Goal: Information Seeking & Learning: Learn about a topic

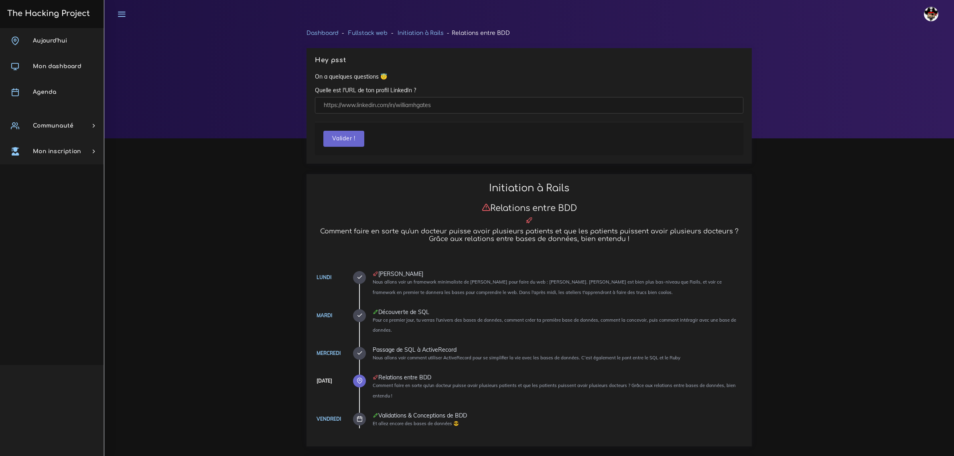
scroll to position [658, 0]
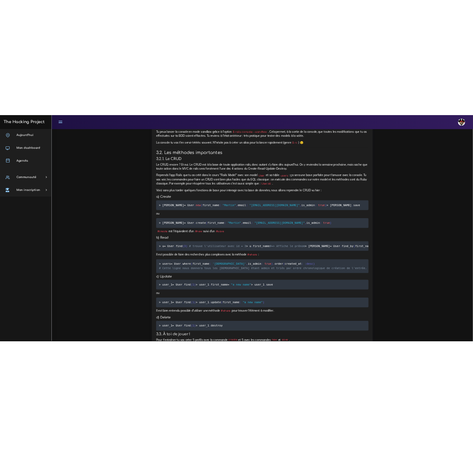
scroll to position [7915, 0]
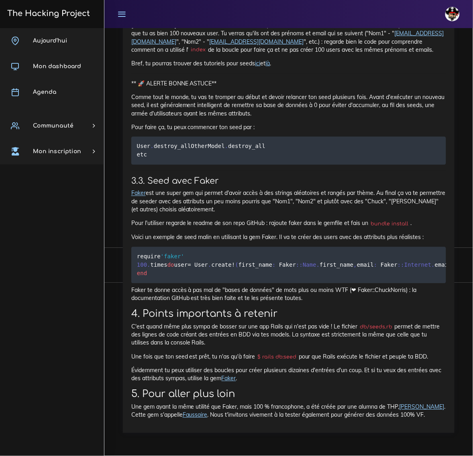
scroll to position [6076, 0]
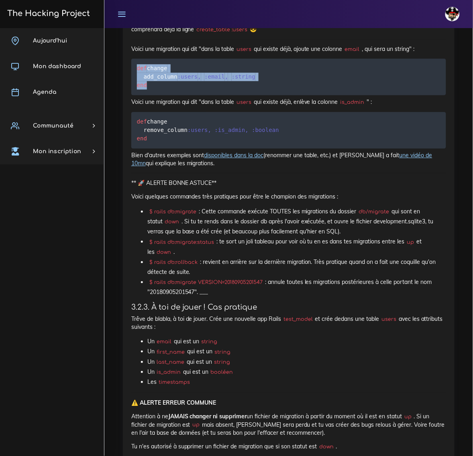
drag, startPoint x: 155, startPoint y: 239, endPoint x: 135, endPoint y: 214, distance: 32.0
click at [135, 95] on pre "def change add_column :users , :email , :string end" at bounding box center [288, 77] width 315 height 37
copy code "def change add_column :users , :email , :string end"
click at [288, 95] on pre "def change add_column :users , :email , :string end" at bounding box center [288, 77] width 315 height 37
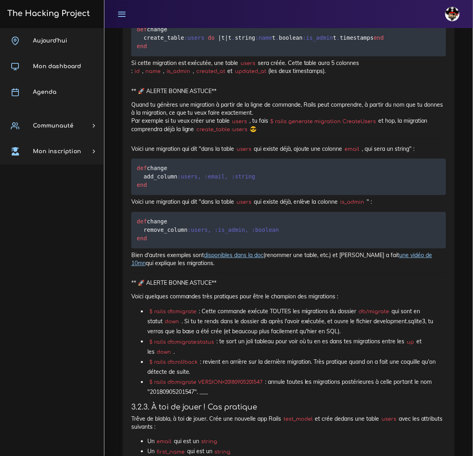
scroll to position [1506, 0]
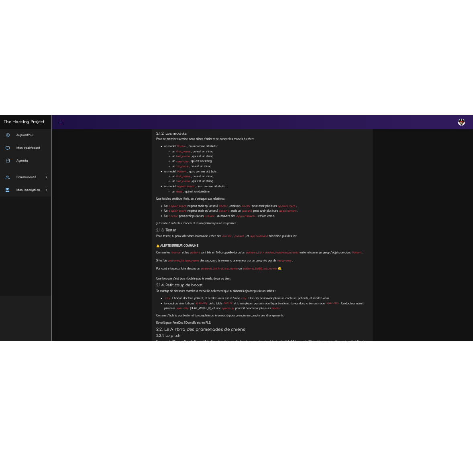
scroll to position [608, 0]
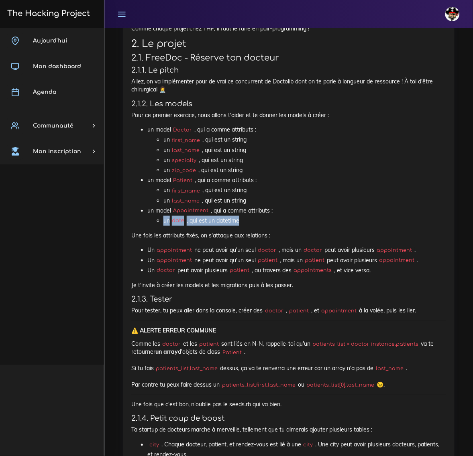
drag, startPoint x: 250, startPoint y: 223, endPoint x: 159, endPoint y: 220, distance: 90.8
click at [159, 220] on ul "un date , qui est un datetime" at bounding box center [296, 221] width 299 height 10
copy li "un date , qui est un datetime"
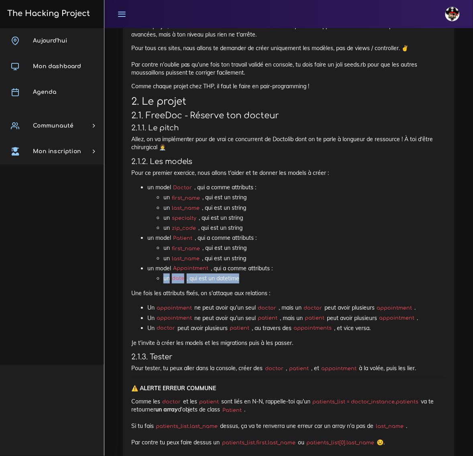
scroll to position [552, 0]
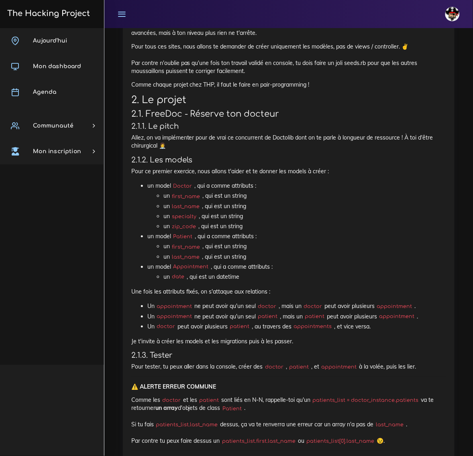
click at [336, 199] on li "un first_name , qui est un string" at bounding box center [304, 196] width 283 height 10
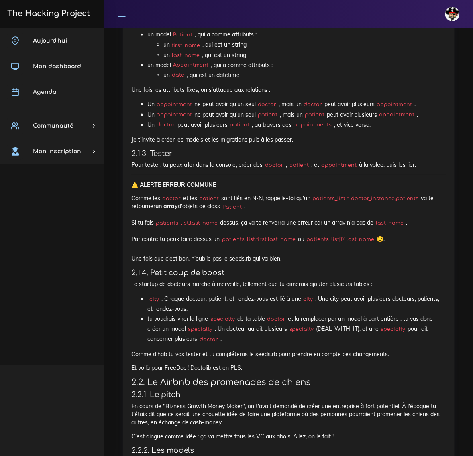
scroll to position [757, 0]
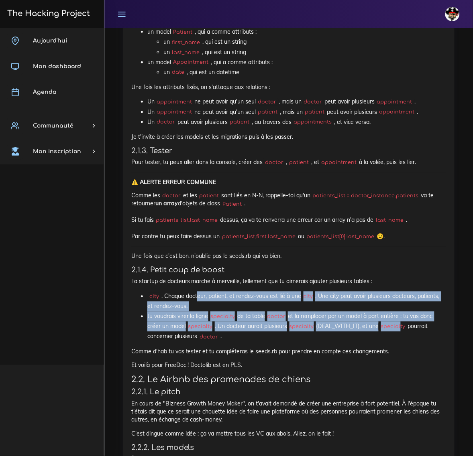
drag, startPoint x: 404, startPoint y: 331, endPoint x: 219, endPoint y: 312, distance: 186.0
click at [195, 296] on ul "city . Chaque docteur, patient, et rendez-vous est lié à une city . Une city pe…" at bounding box center [288, 317] width 315 height 51
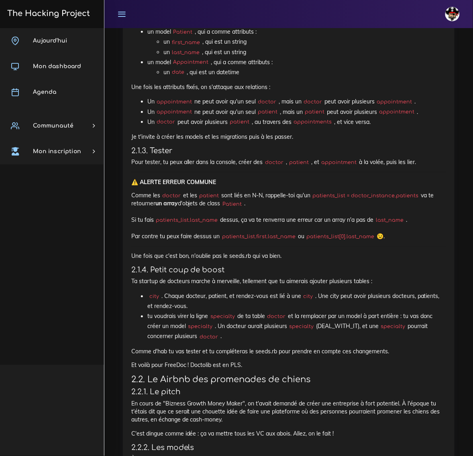
click at [266, 342] on li "tu voudrais virer la ligne specialty de ta table doctor et la remplacer par un …" at bounding box center [296, 327] width 299 height 31
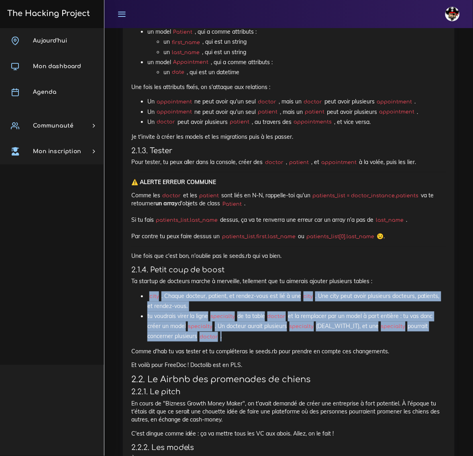
drag, startPoint x: 268, startPoint y: 342, endPoint x: 133, endPoint y: 300, distance: 141.3
click at [133, 300] on ul "city . Chaque docteur, patient, et rendez-vous est lié à une city . Une city pe…" at bounding box center [288, 317] width 315 height 51
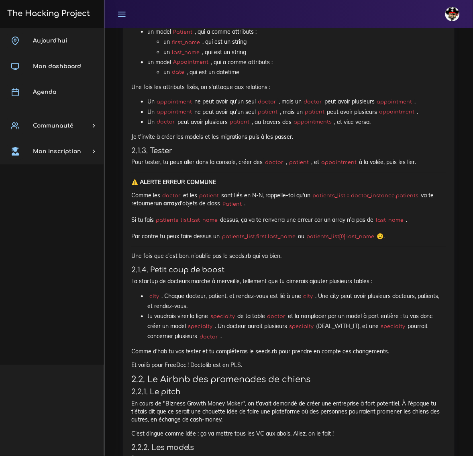
click at [242, 236] on code "patients_list.first.last_name" at bounding box center [259, 237] width 78 height 8
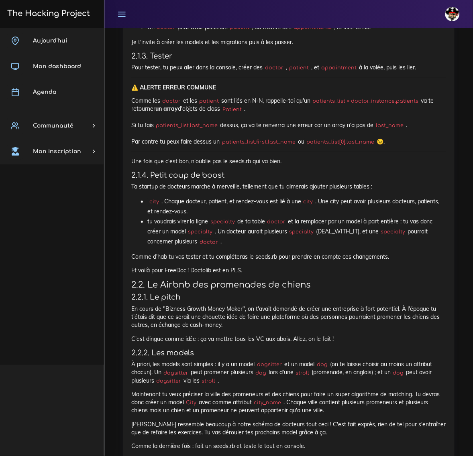
scroll to position [857, 0]
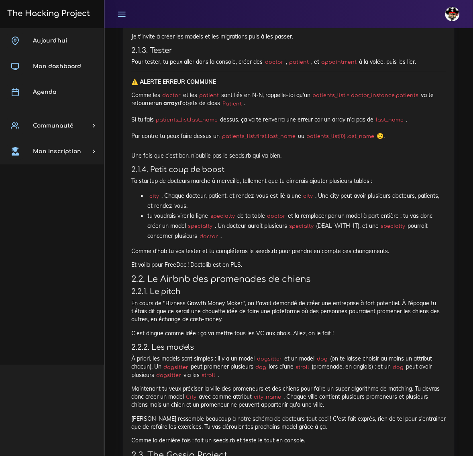
click at [356, 5] on div "Lucas Éditer profil Lier son compte Zone à risques Déconnexion" at bounding box center [289, 14] width 354 height 28
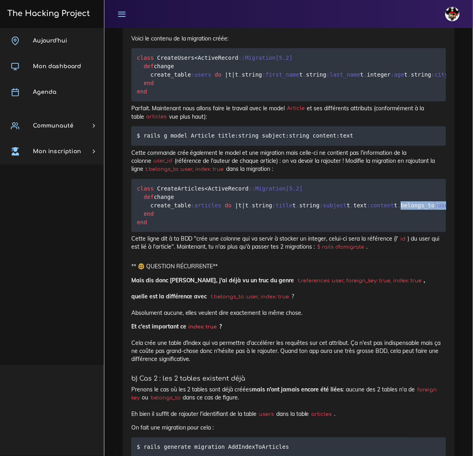
drag, startPoint x: 161, startPoint y: 296, endPoint x: 252, endPoint y: 297, distance: 90.7
click at [252, 227] on code "class CreateArticles < ActiveRecord : :Migration [ 5.2 ] def change create_tabl…" at bounding box center [426, 205] width 579 height 43
copy code "belongs_to :user , index : true"
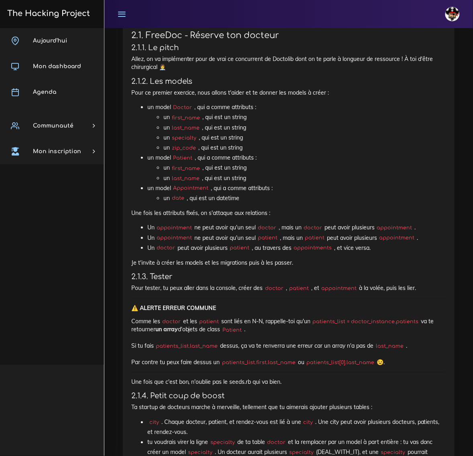
scroll to position [715, 0]
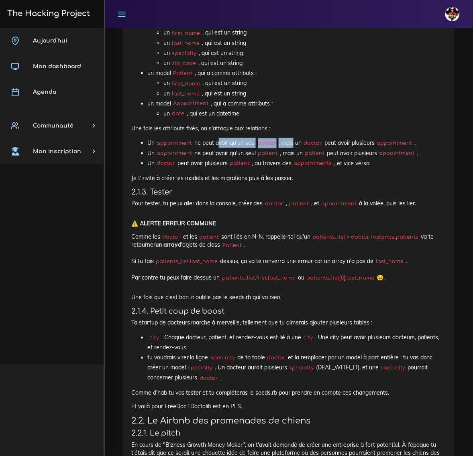
drag, startPoint x: 217, startPoint y: 143, endPoint x: 296, endPoint y: 143, distance: 78.7
click at [296, 143] on li "Un appointment ne peut avoir qu'un seul doctor , mais un doctor peut avoir plus…" at bounding box center [296, 143] width 299 height 10
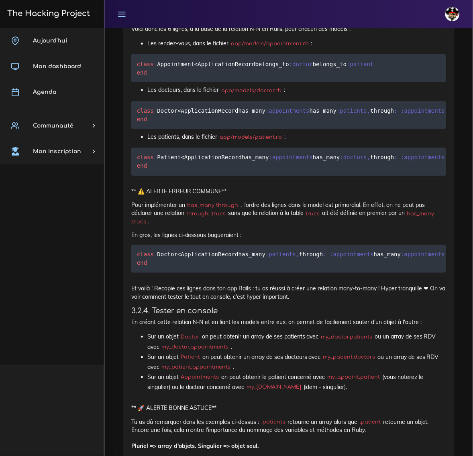
scroll to position [5581, 0]
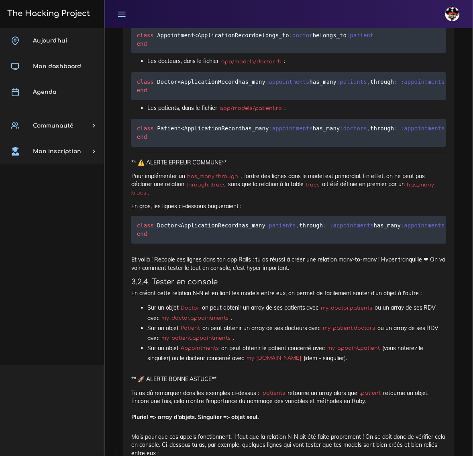
drag, startPoint x: 147, startPoint y: 325, endPoint x: 128, endPoint y: 265, distance: 63.5
copy code "def change create_table :appointments do | t | t . belongs_to :doctor , index :…"
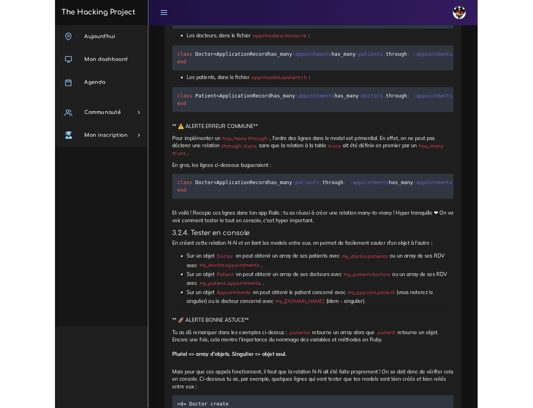
scroll to position [5631, 0]
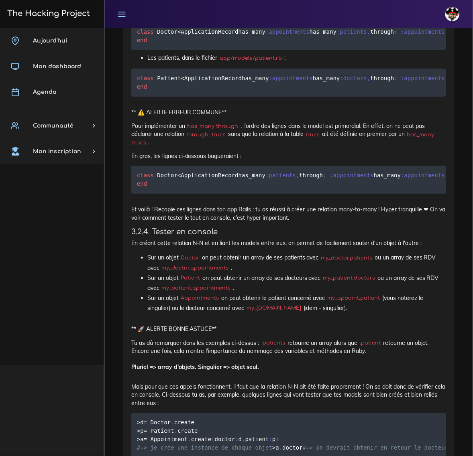
drag, startPoint x: 188, startPoint y: 340, endPoint x: 127, endPoint y: 307, distance: 68.8
copy code "def change add_reference :appointments , :doctor , foreign_key : true add_refer…"
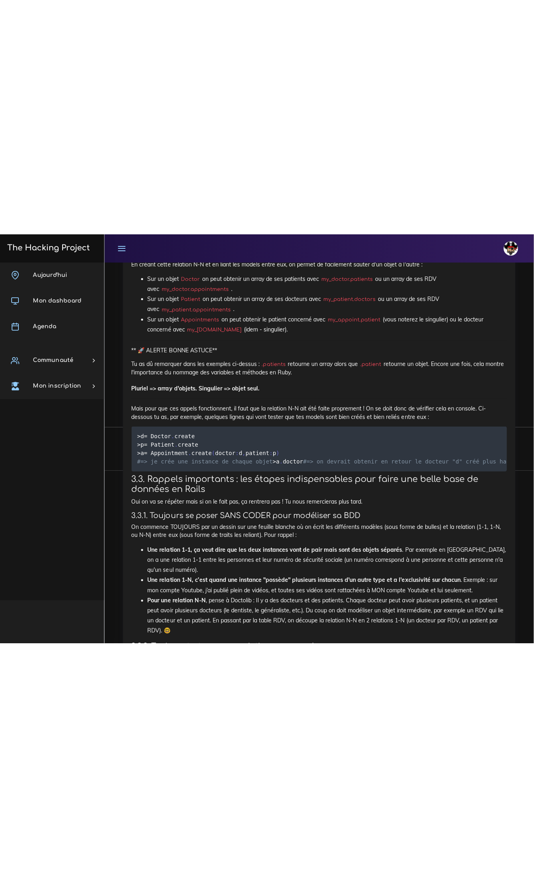
scroll to position [5632, 0]
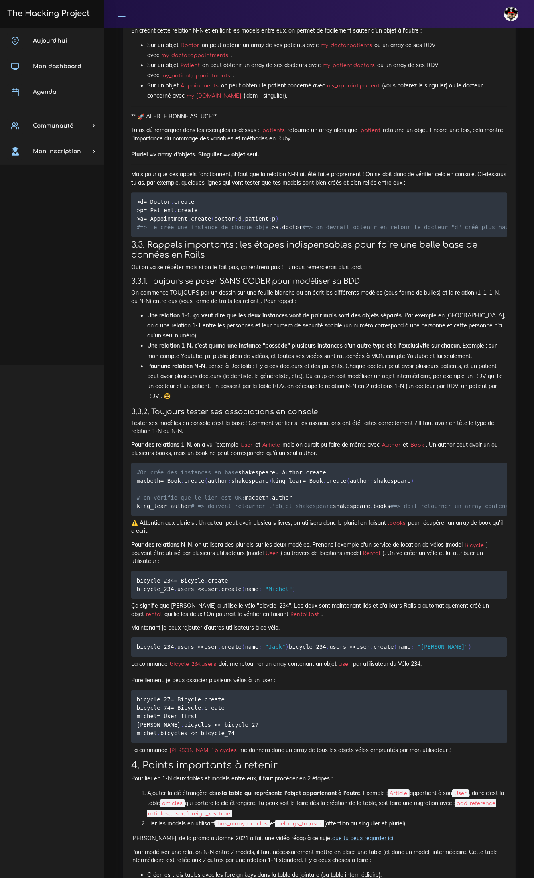
click at [55, 404] on div "The Hacking Project Aujourd'hui Mon dashboard Agenda Communauté Ambassade Certi…" at bounding box center [52, 439] width 104 height 878
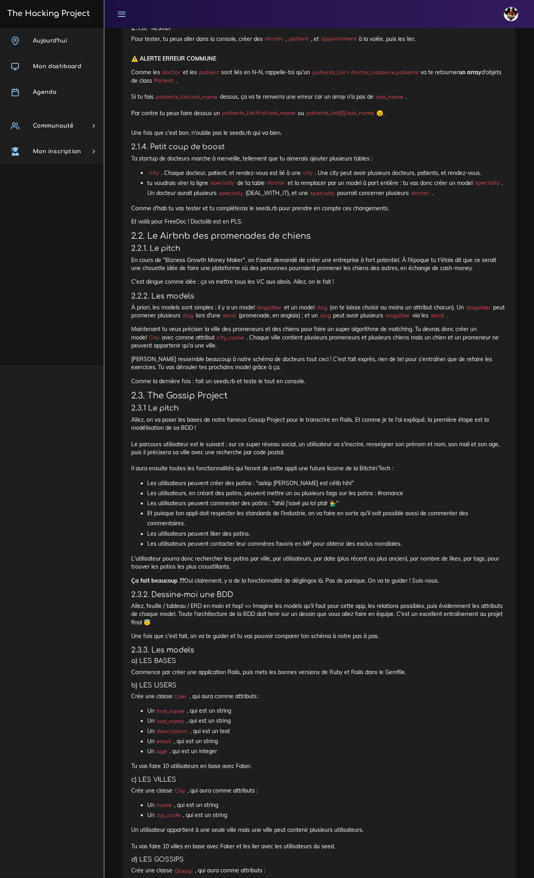
scroll to position [857, 0]
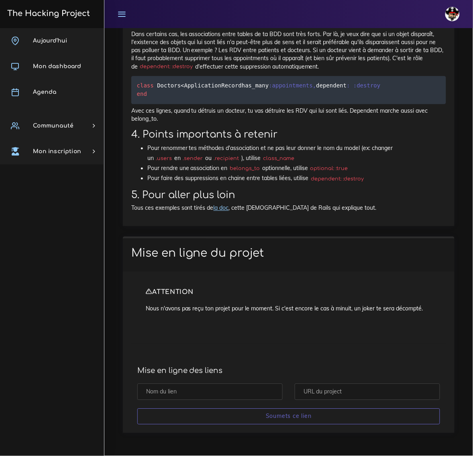
scroll to position [8002, 0]
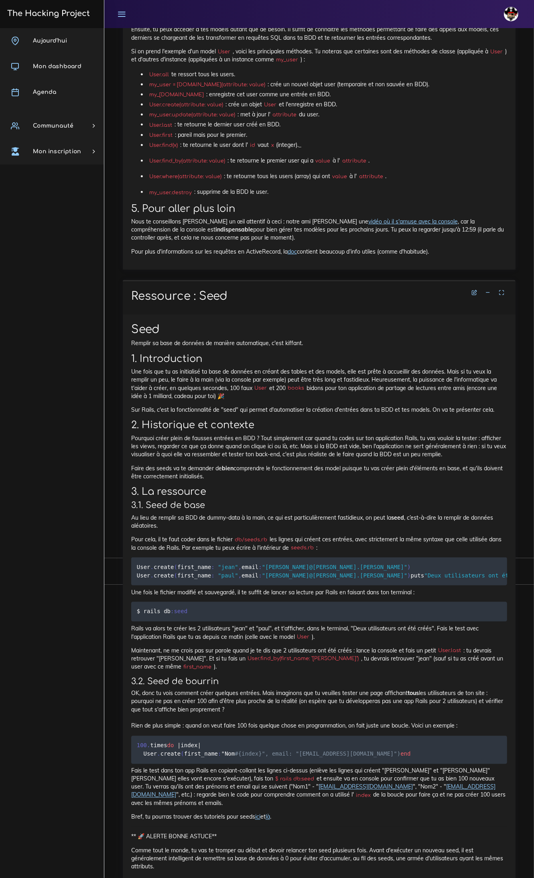
scroll to position [8925, 0]
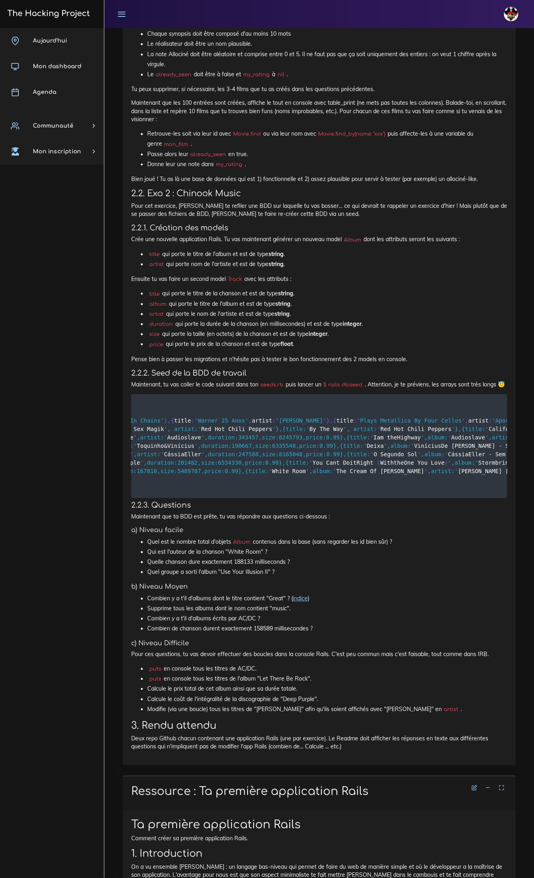
scroll to position [0, 2090]
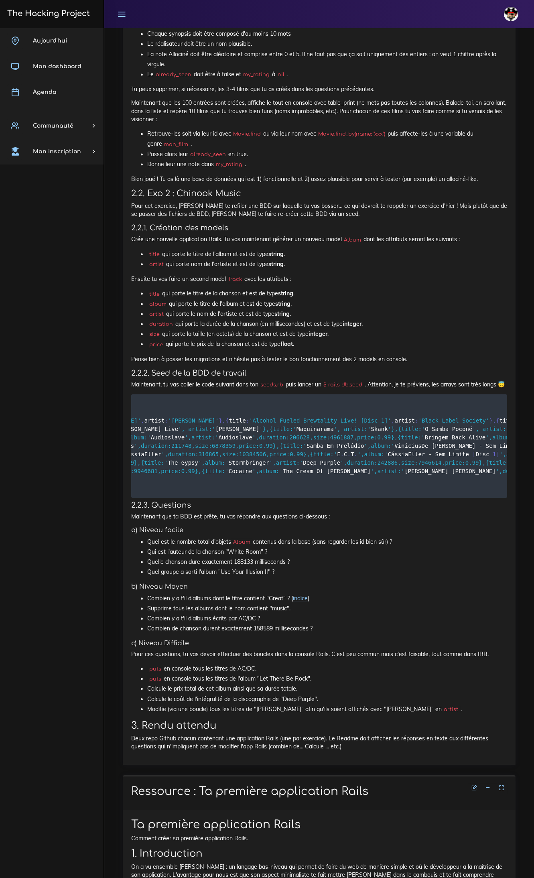
click at [433, 272] on div "Des app Rails avec BDD et Model Il est temps pour toi de mettre en pratique tes…" at bounding box center [319, 38] width 376 height 1425
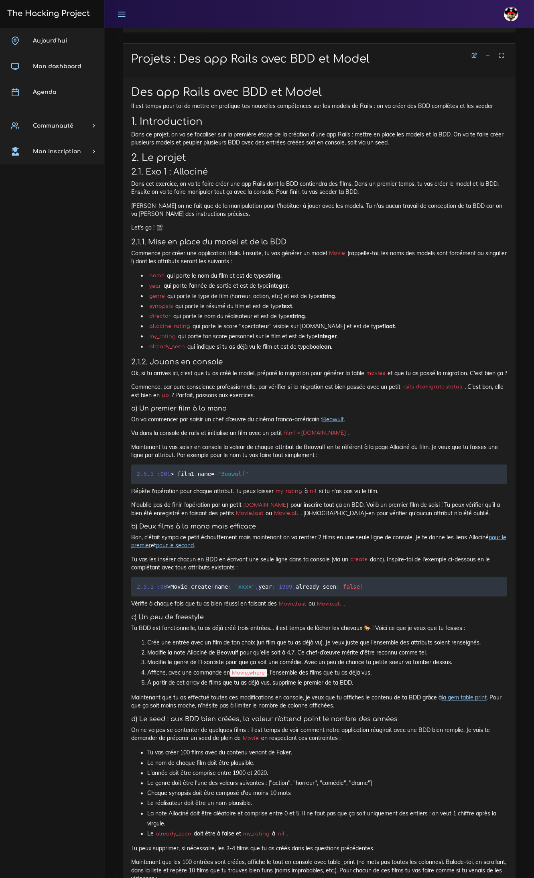
scroll to position [420, 0]
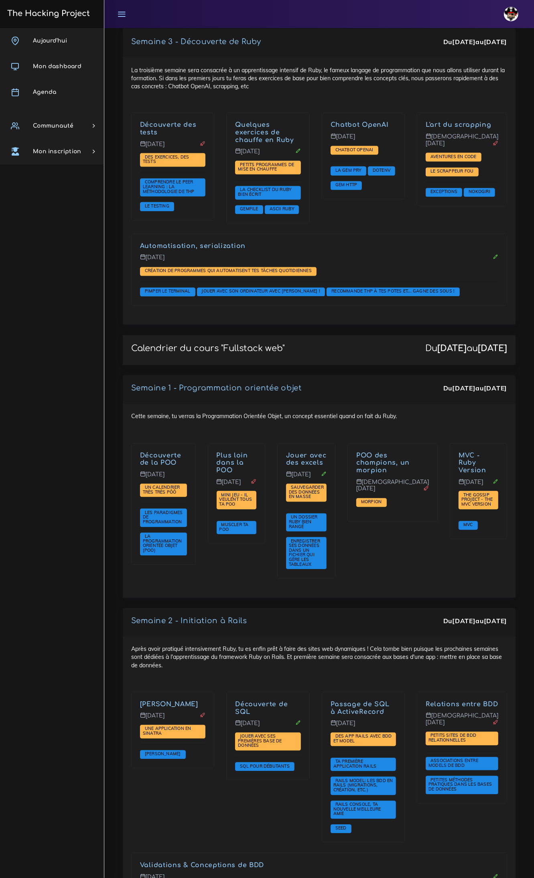
scroll to position [1104, 0]
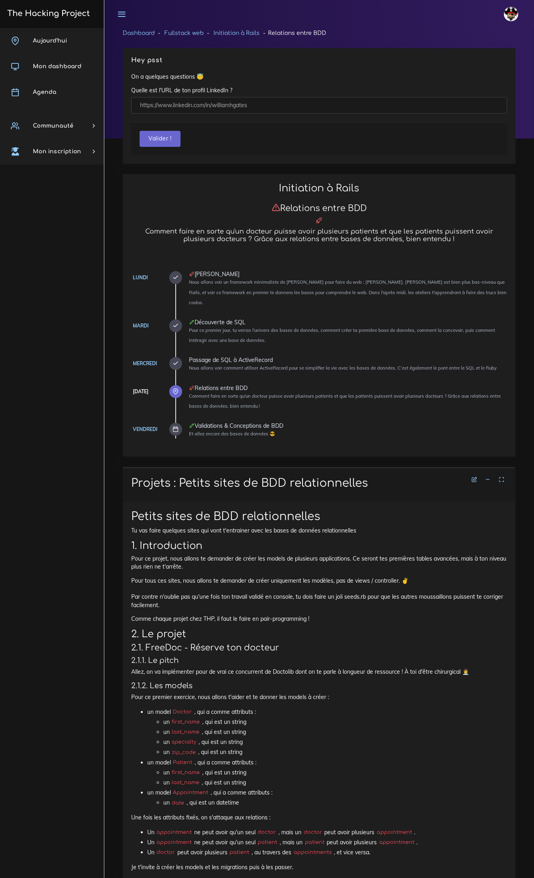
scroll to position [301, 0]
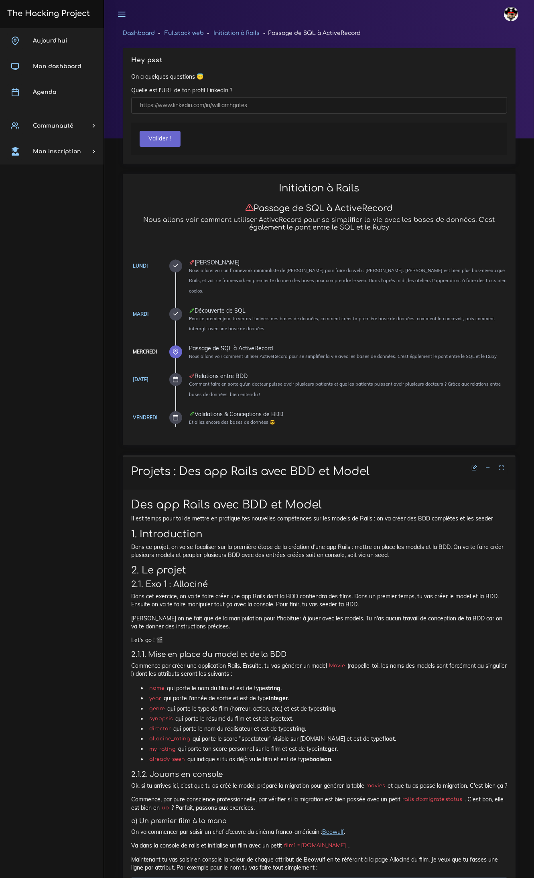
click at [429, 203] on h3 "Passage de SQL à ActiveRecord" at bounding box center [319, 208] width 376 height 10
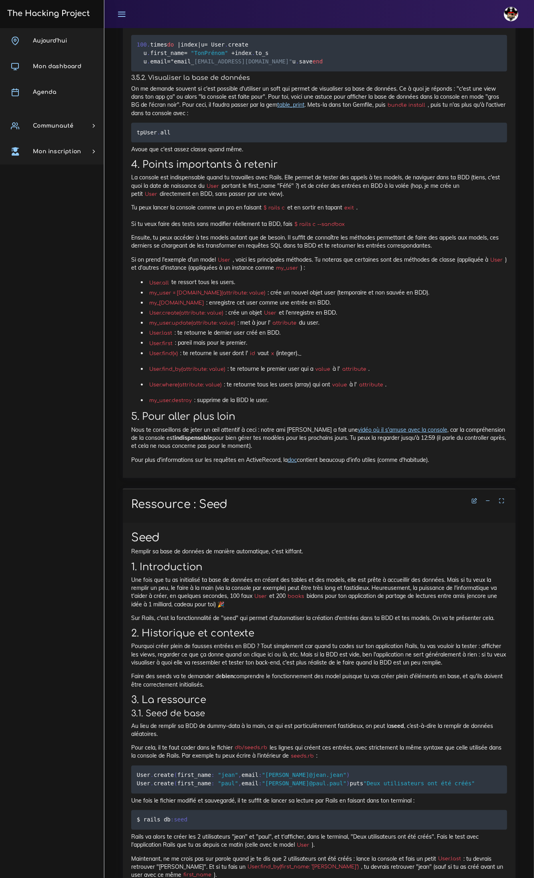
scroll to position [9463, 0]
